Goal: Navigation & Orientation: Find specific page/section

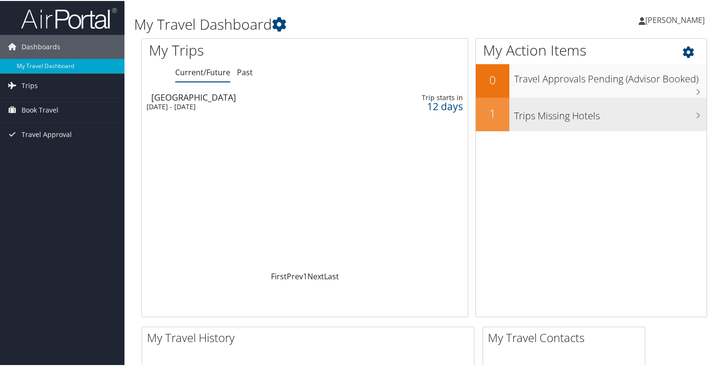
click at [572, 119] on h3 "Trips Missing Hotels" at bounding box center [610, 112] width 192 height 18
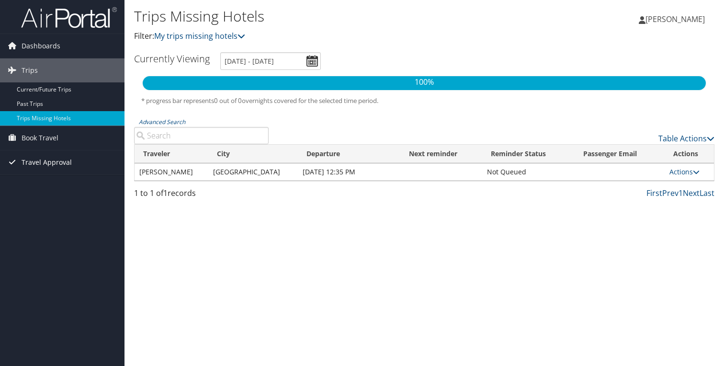
click at [45, 162] on span "Travel Approval" at bounding box center [47, 162] width 50 height 24
click at [32, 140] on span "Book Travel" at bounding box center [40, 138] width 37 height 24
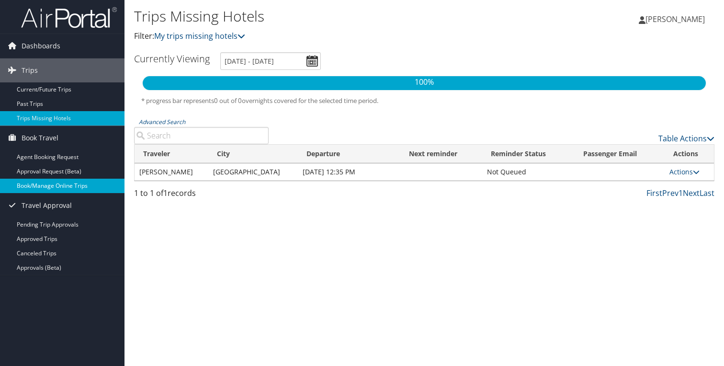
click at [51, 190] on link "Book/Manage Online Trips" at bounding box center [62, 185] width 124 height 14
